Goal: Task Accomplishment & Management: Use online tool/utility

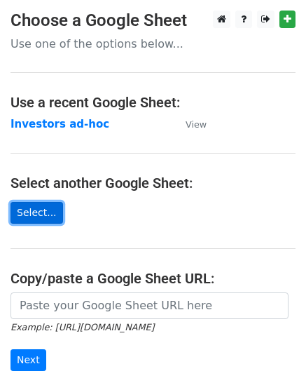
click at [34, 212] on link "Select..." at bounding box center [37, 213] width 53 height 22
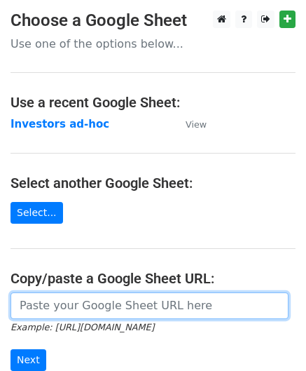
click at [45, 307] on input "url" at bounding box center [150, 305] width 278 height 27
type input "https://docs.google.com/spreadsheets/d/1psyceZOU7kPAKdri_-yP3PwdKLe-7P9sq2LJ-eD…"
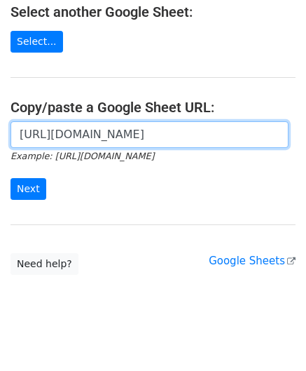
scroll to position [184, 0]
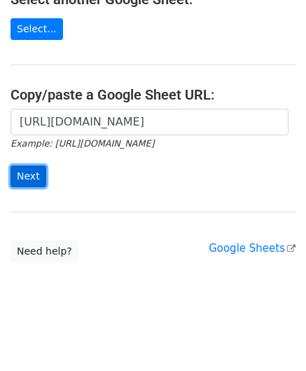
click at [29, 170] on input "Next" at bounding box center [29, 176] width 36 height 22
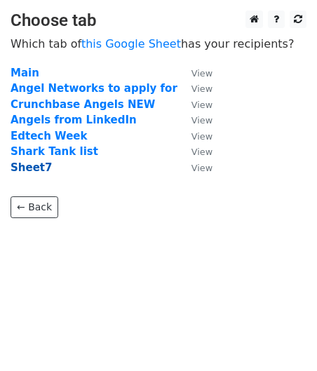
click at [34, 173] on strong "Sheet7" at bounding box center [31, 167] width 41 height 13
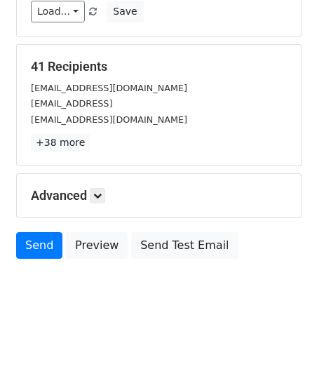
scroll to position [171, 0]
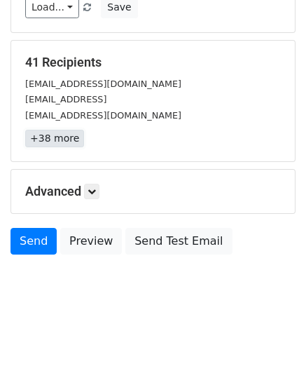
click at [59, 139] on link "+38 more" at bounding box center [54, 139] width 59 height 18
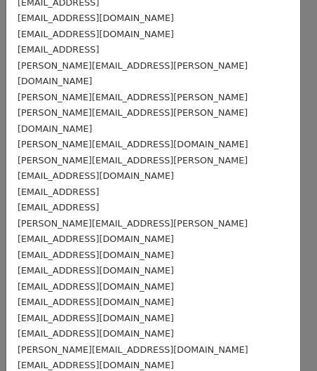
scroll to position [97, 0]
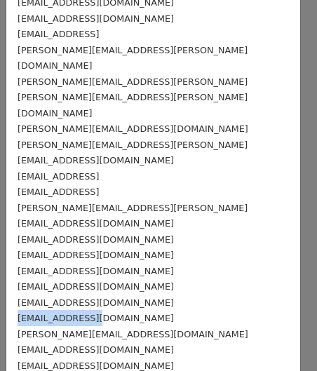
drag, startPoint x: 290, startPoint y: 268, endPoint x: 287, endPoint y: 287, distance: 18.6
click at [287, 287] on div "41 Recipients × benkornell@yahoo.com me@priyalakhani.comm srividya01@gmail.com …" at bounding box center [158, 185] width 317 height 371
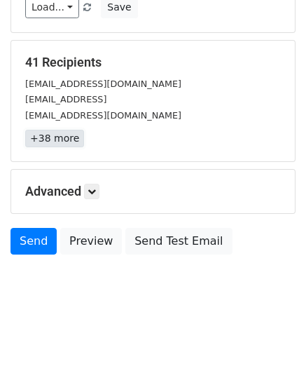
click at [64, 139] on link "+38 more" at bounding box center [54, 139] width 59 height 18
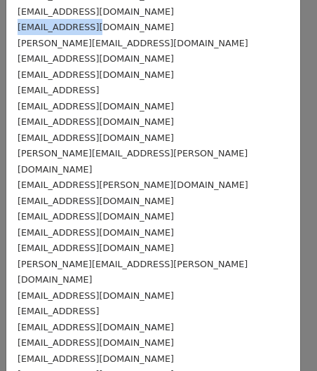
scroll to position [401, 0]
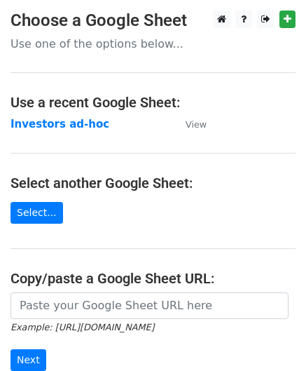
scroll to position [184, 0]
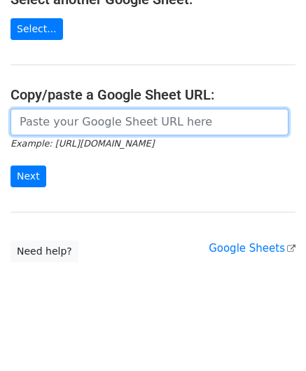
click at [46, 125] on input "url" at bounding box center [150, 122] width 278 height 27
type input "[URL][DOMAIN_NAME]"
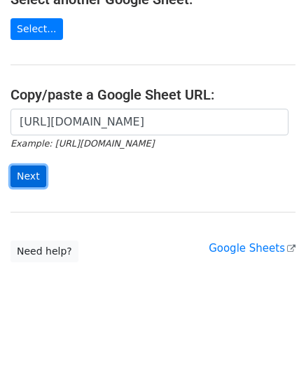
click at [30, 165] on input "Next" at bounding box center [29, 176] width 36 height 22
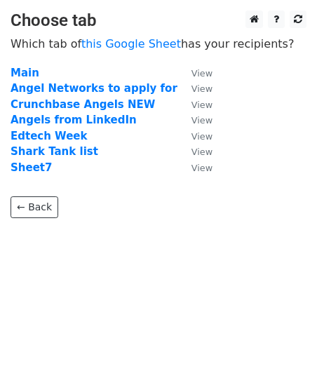
click at [29, 165] on strong "Sheet7" at bounding box center [31, 167] width 41 height 13
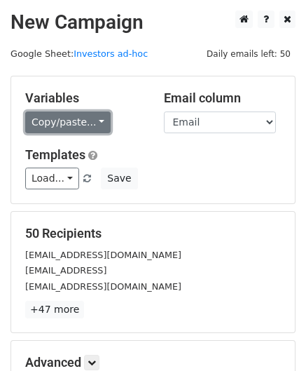
click at [64, 125] on link "Copy/paste..." at bounding box center [67, 122] width 85 height 22
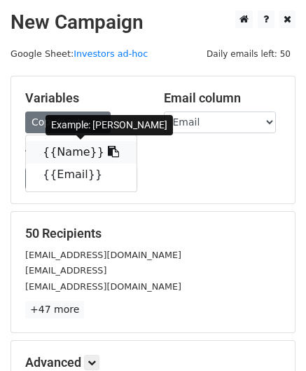
click at [108, 151] on icon at bounding box center [113, 151] width 11 height 11
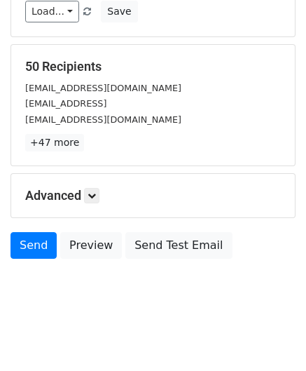
scroll to position [171, 0]
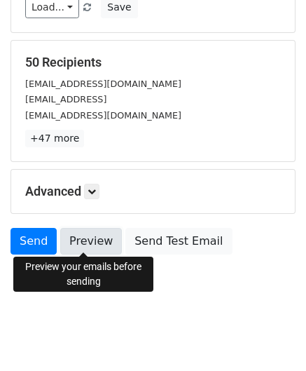
click at [87, 247] on link "Preview" at bounding box center [91, 241] width 62 height 27
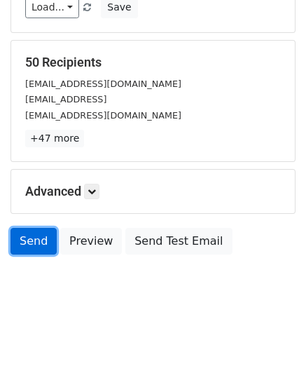
click at [39, 239] on link "Send" at bounding box center [34, 241] width 46 height 27
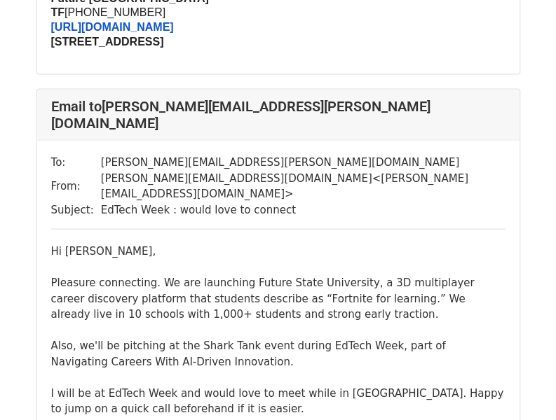
scroll to position [21338, 0]
